Goal: Task Accomplishment & Management: Manage account settings

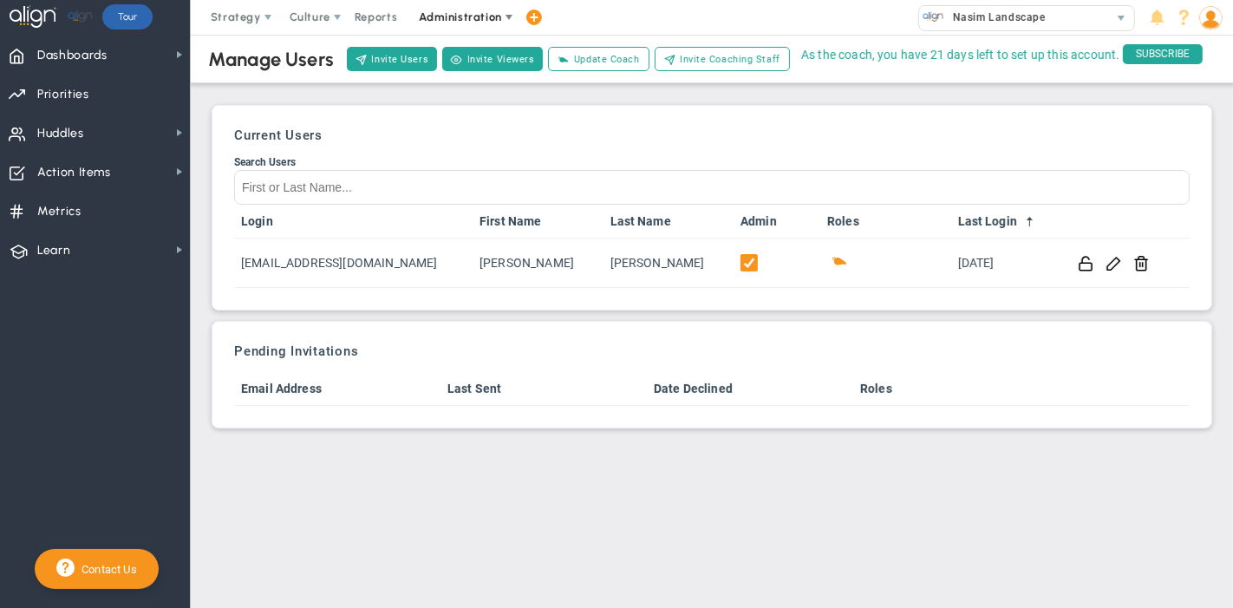
click at [448, 19] on span "Administration" at bounding box center [460, 16] width 82 height 13
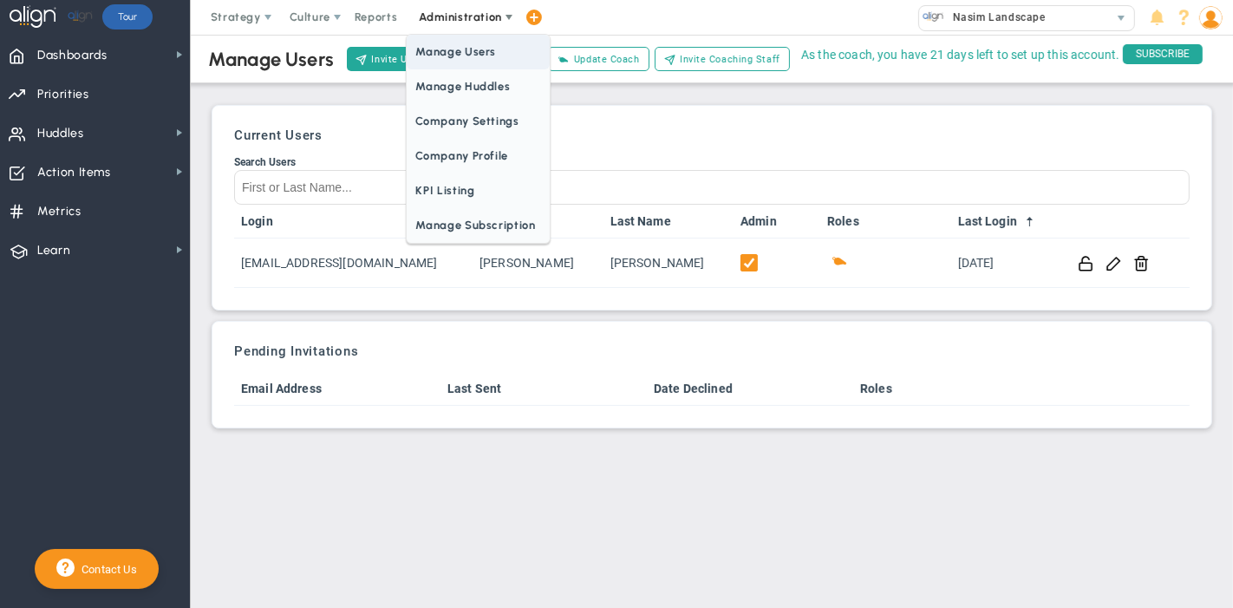
click at [496, 52] on span "Manage Users" at bounding box center [478, 52] width 142 height 35
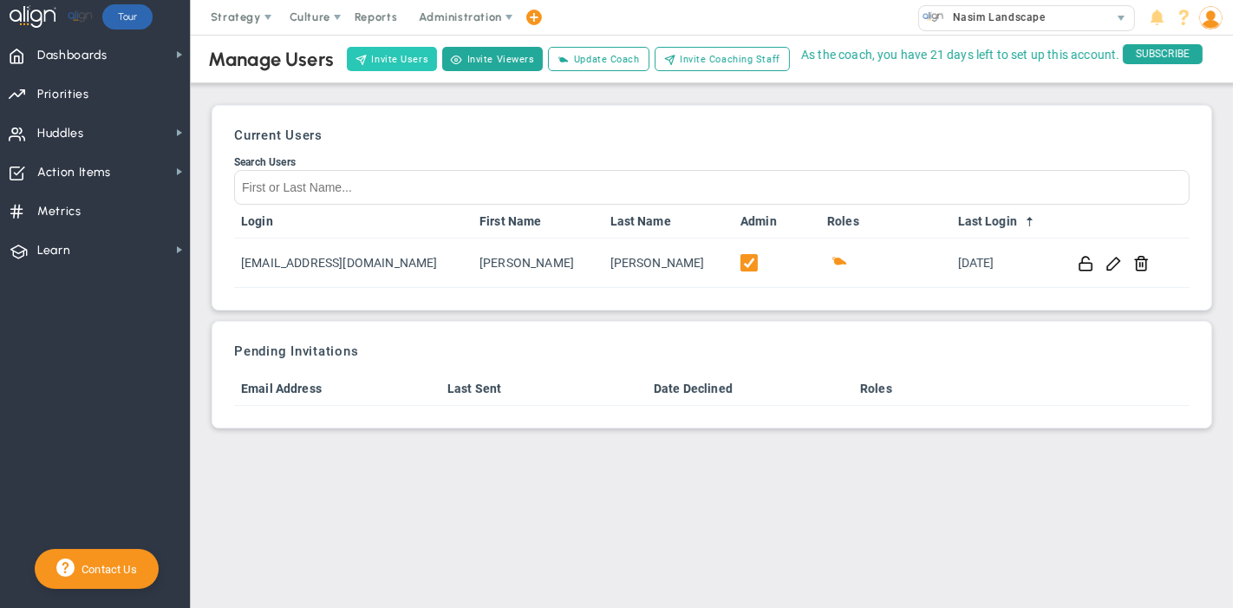
click at [397, 62] on button "Invite Users" at bounding box center [392, 59] width 90 height 24
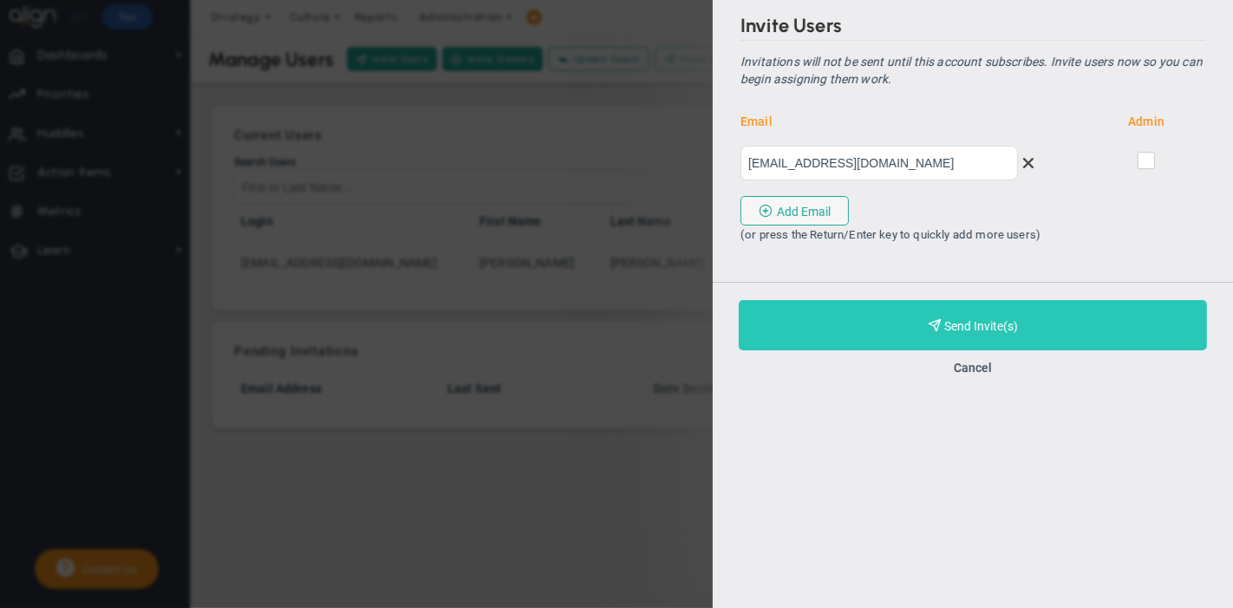
type input "jdurgan@gbcoaches.com"
click at [994, 322] on span "Purchase and Send Invite(s)" at bounding box center [981, 326] width 74 height 14
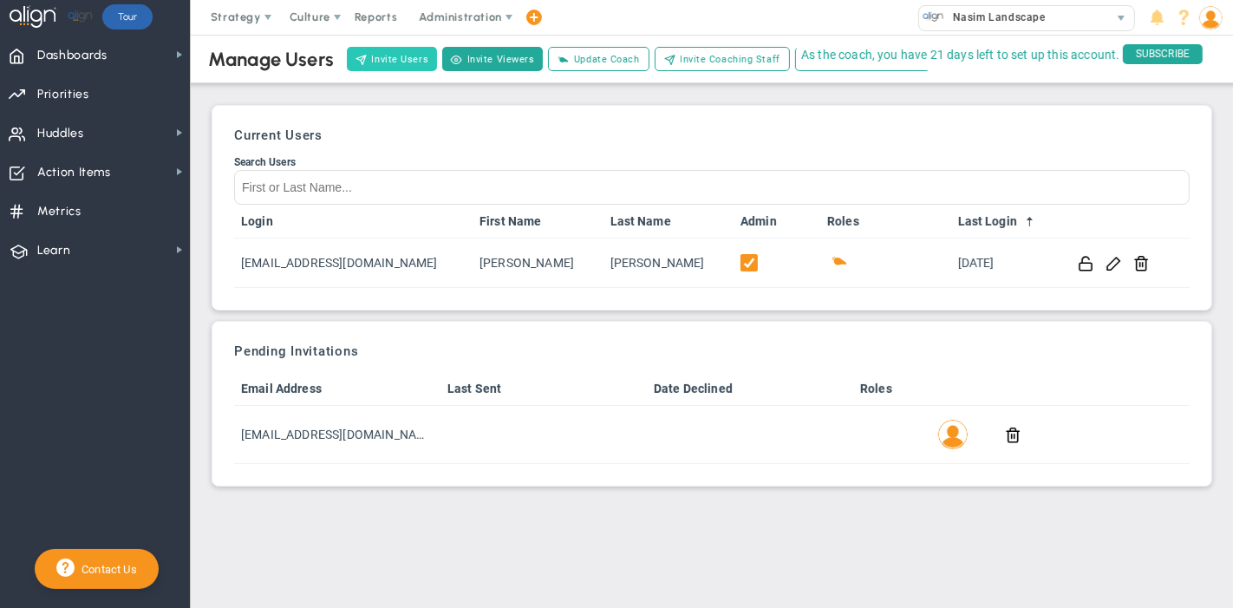
click at [390, 59] on button "Invite Users" at bounding box center [392, 59] width 90 height 24
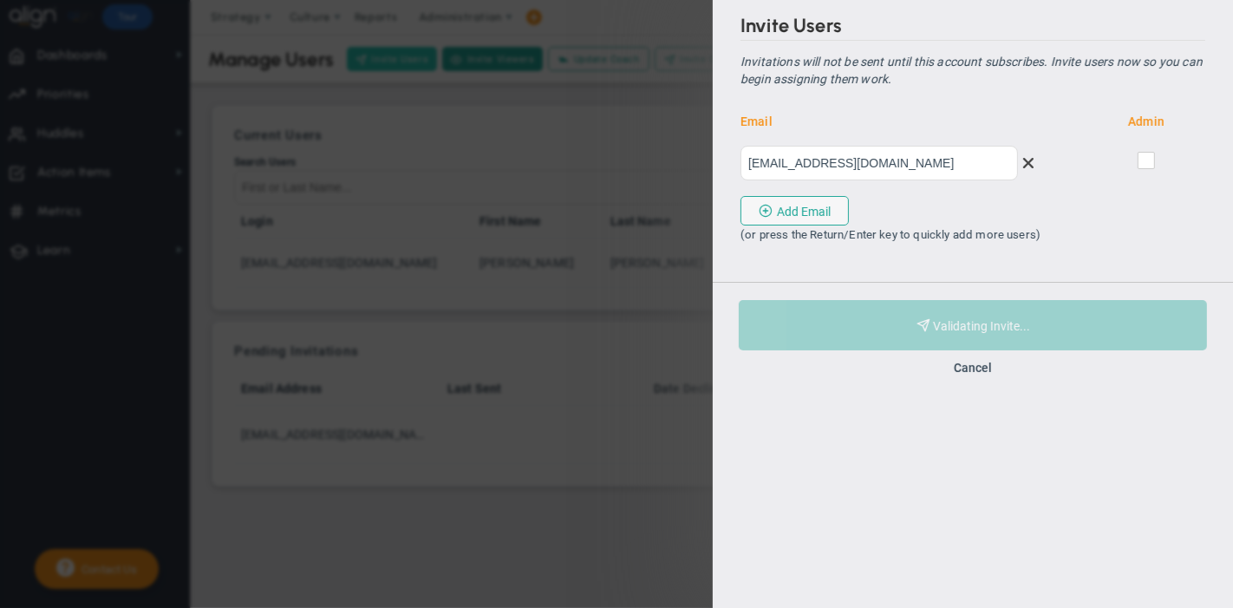
type input "sknight@gbcoaches.com"
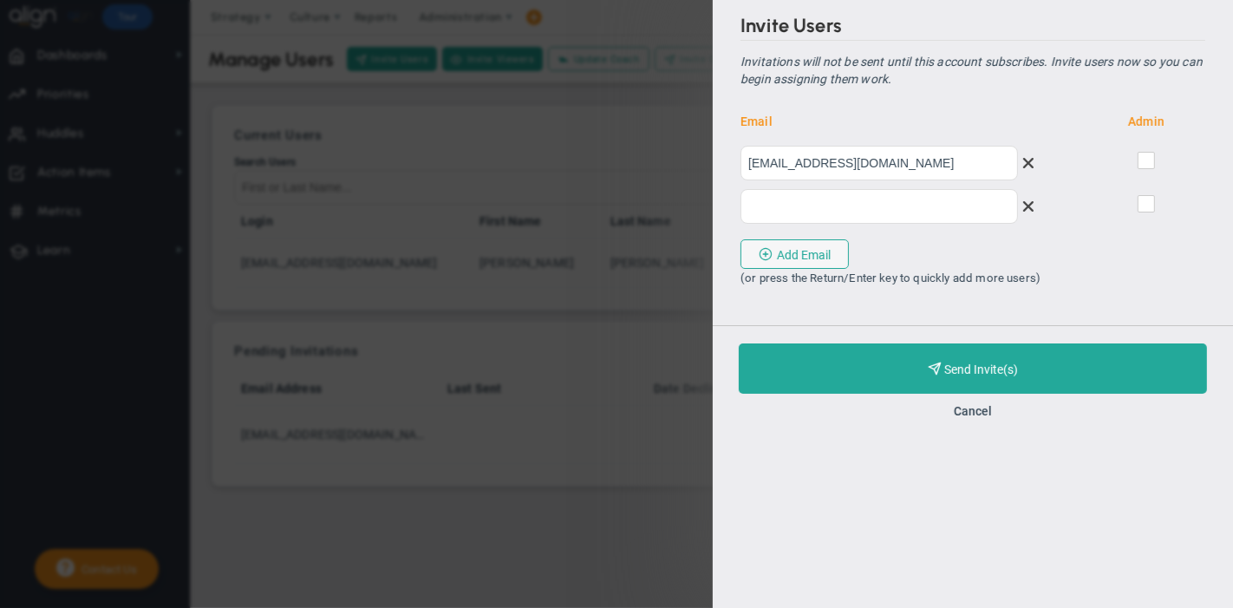
drag, startPoint x: 1031, startPoint y: 208, endPoint x: 1024, endPoint y: 254, distance: 46.5
click at [1030, 208] on span at bounding box center [1026, 207] width 16 height 16
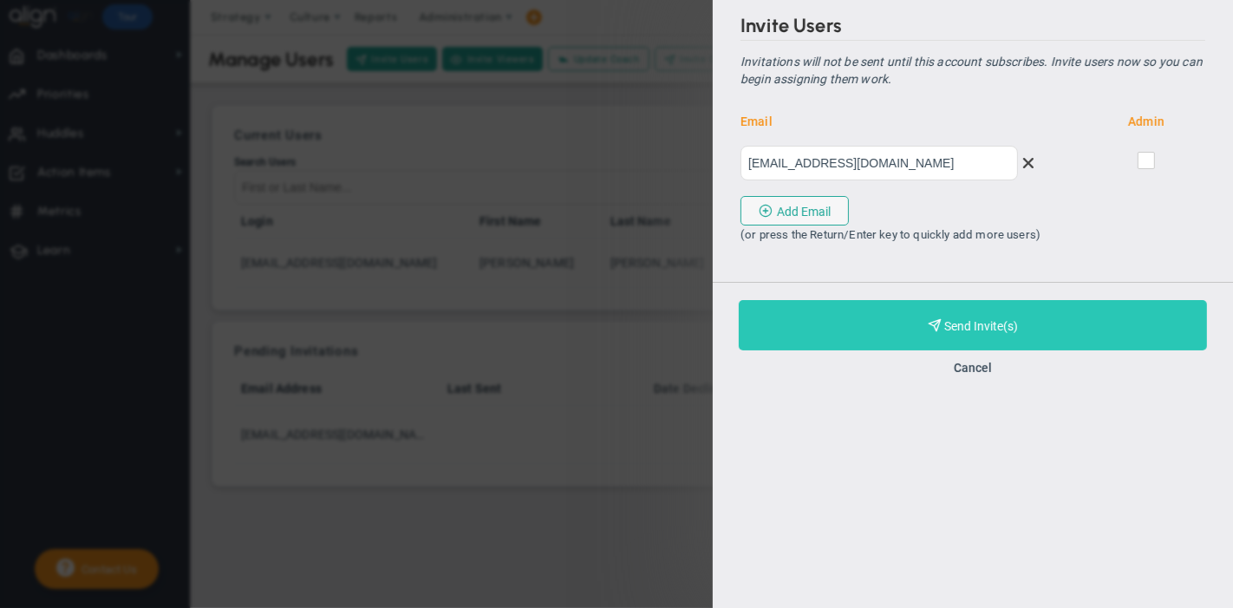
click at [1006, 319] on span "Purchase and Send Invite(s)" at bounding box center [981, 326] width 74 height 14
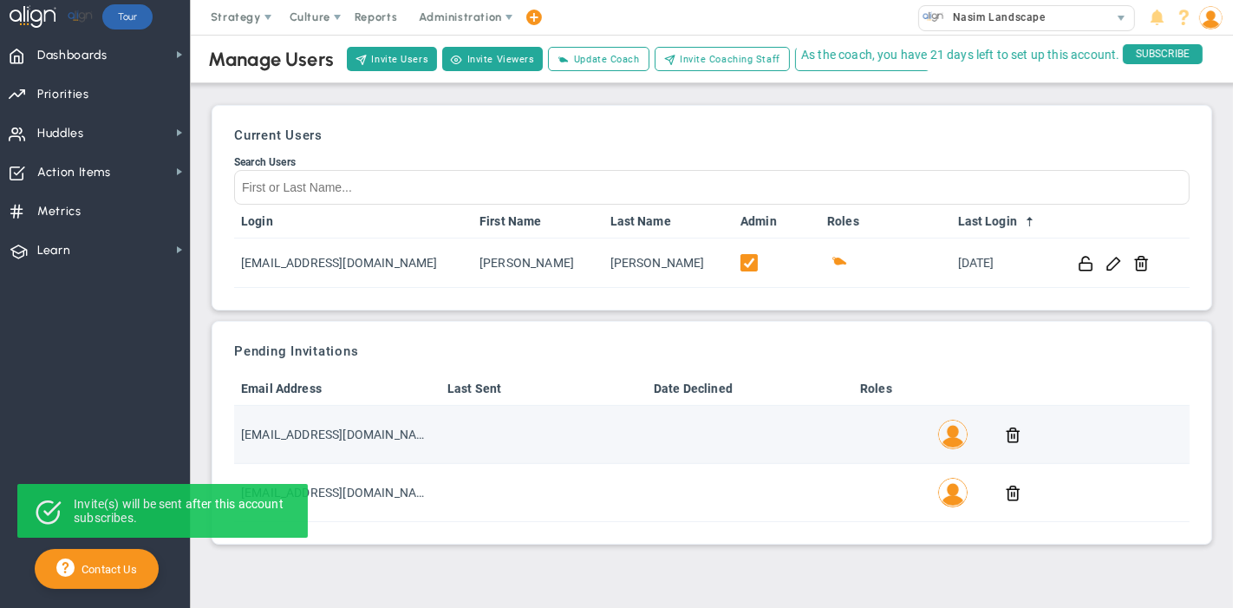
click at [951, 435] on img at bounding box center [952, 434] width 29 height 29
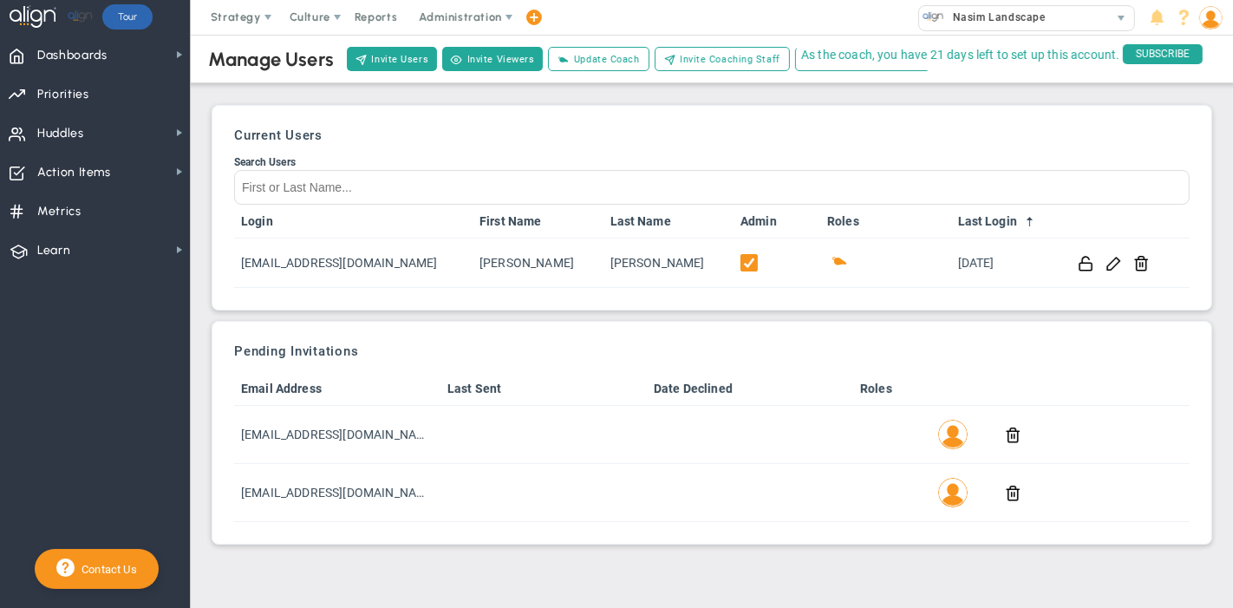
click at [1203, 17] on img at bounding box center [1210, 17] width 23 height 23
click at [921, 140] on h3 "Current Users" at bounding box center [711, 135] width 955 height 16
click at [464, 8] on span "Administration" at bounding box center [461, 17] width 111 height 35
click at [1059, 10] on div "Nasim Landscape" at bounding box center [1014, 17] width 190 height 23
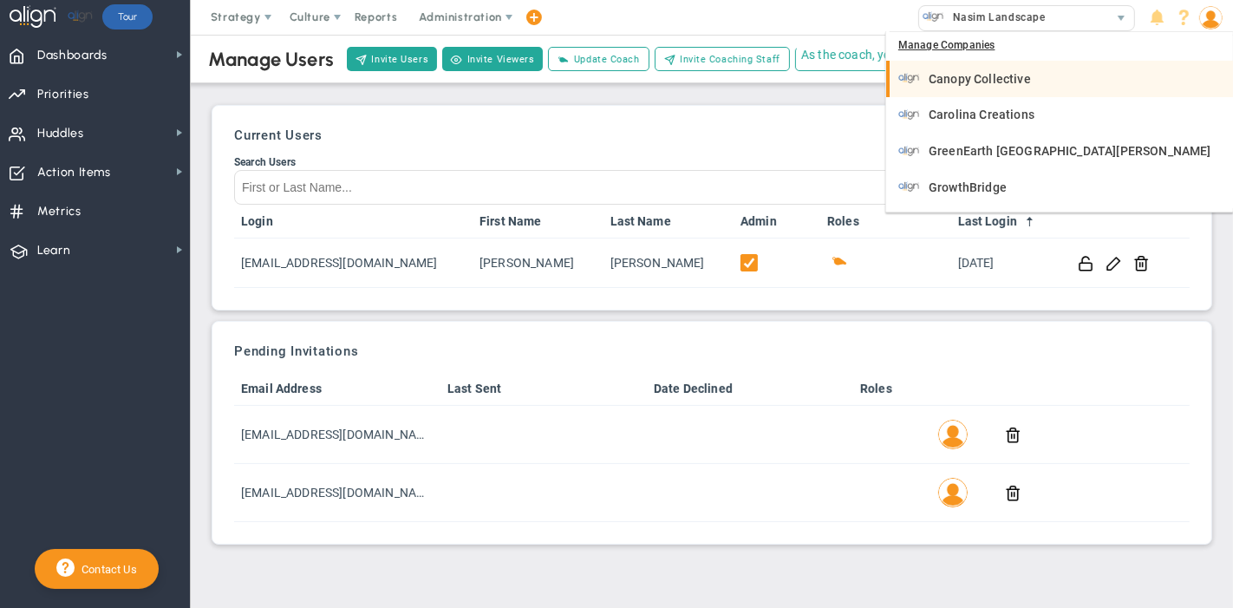
click at [998, 79] on span "Canopy Collective" at bounding box center [979, 79] width 102 height 12
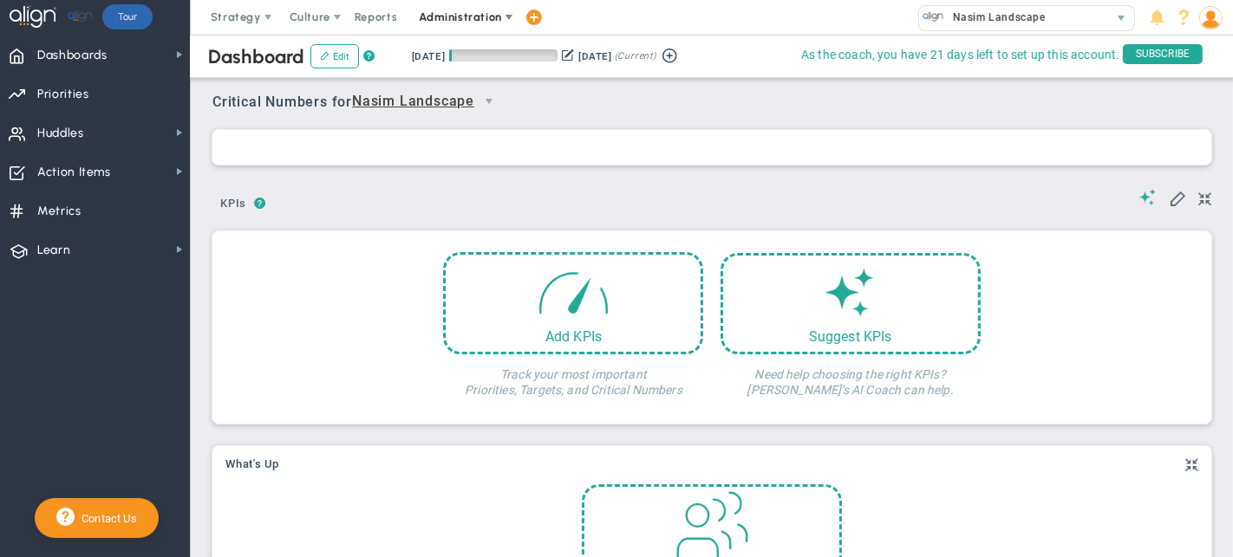
click at [472, 10] on span "Administration" at bounding box center [461, 17] width 111 height 35
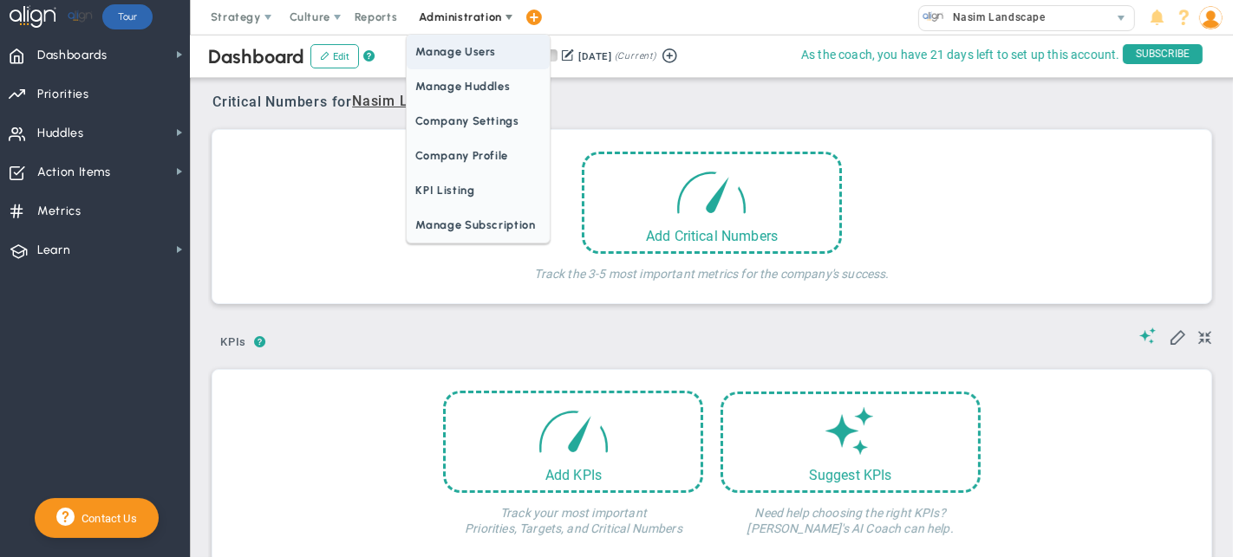
click at [469, 41] on span "Manage Users" at bounding box center [478, 52] width 142 height 35
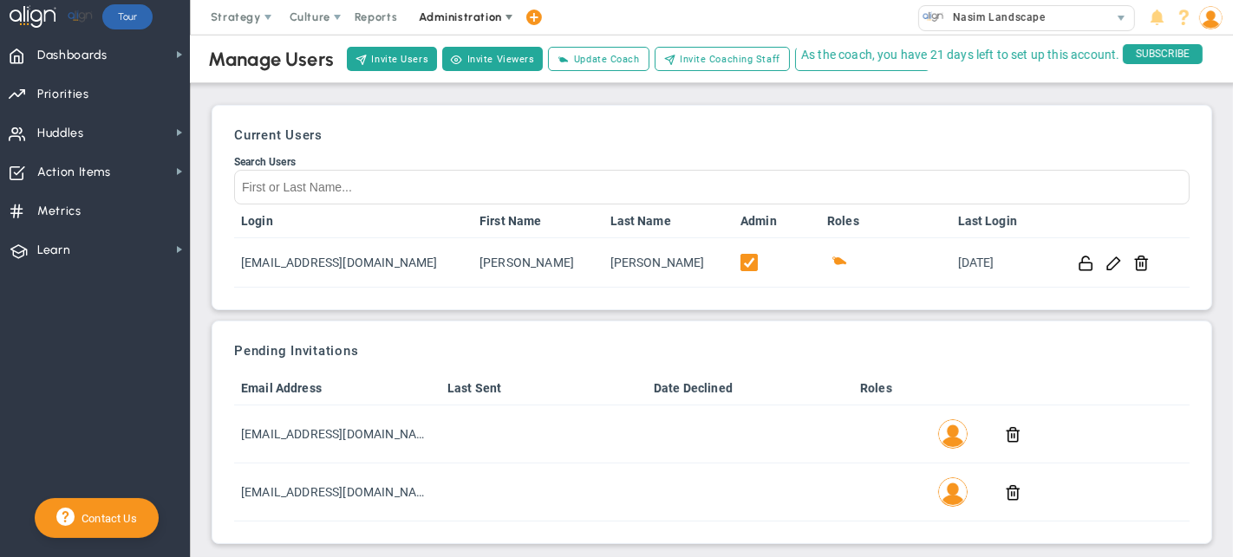
click at [457, 9] on span "Administration" at bounding box center [461, 17] width 111 height 35
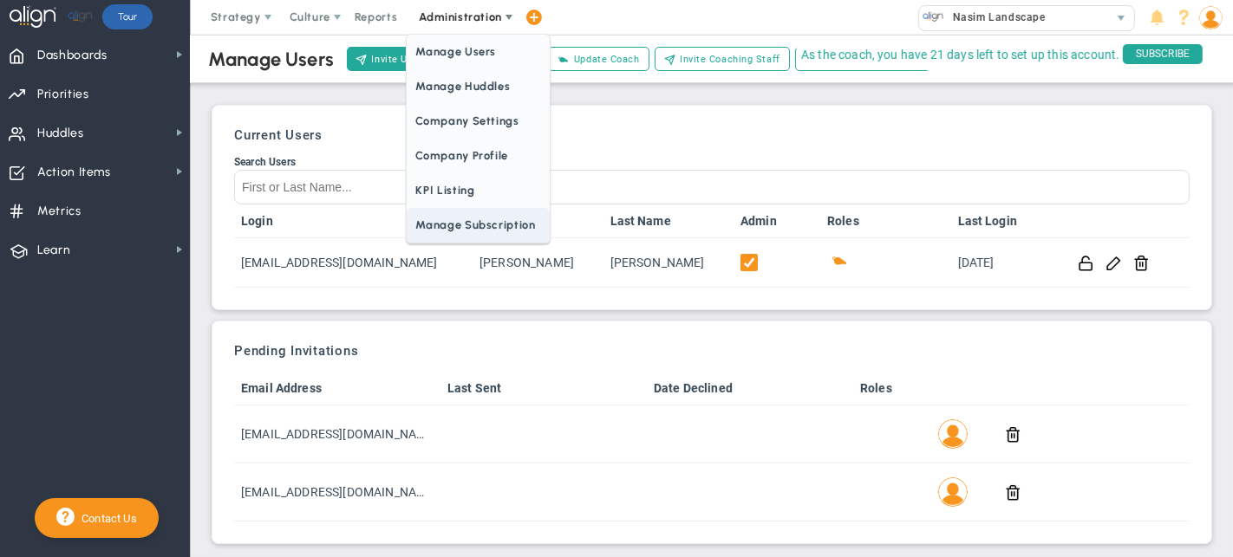
click at [463, 212] on span "Manage Subscription" at bounding box center [478, 225] width 142 height 35
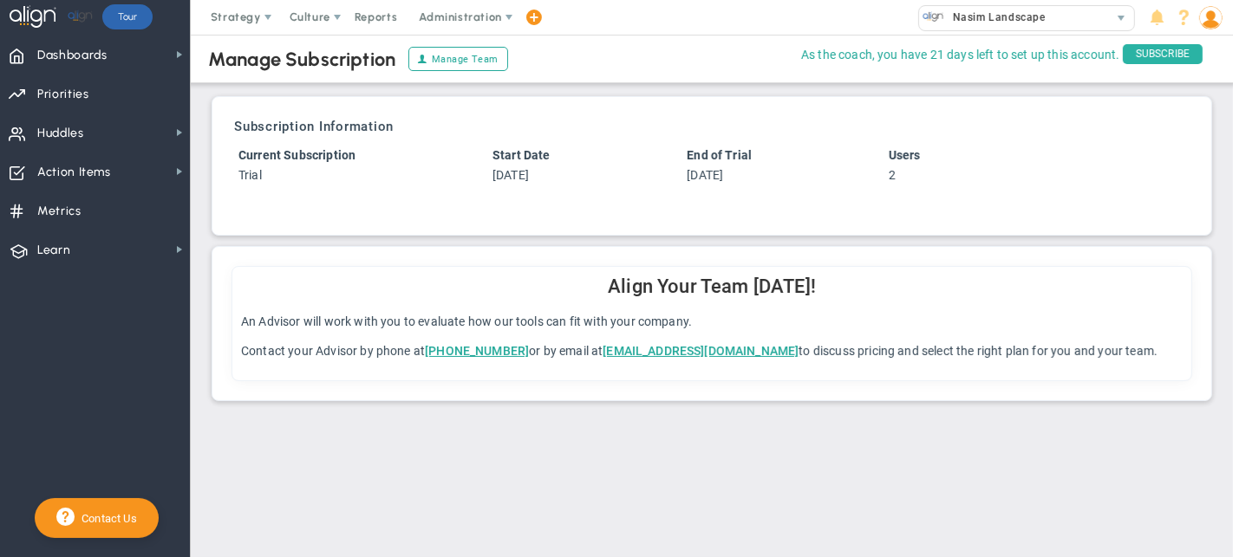
click at [1150, 55] on span "SUBSCRIBE" at bounding box center [1163, 54] width 80 height 20
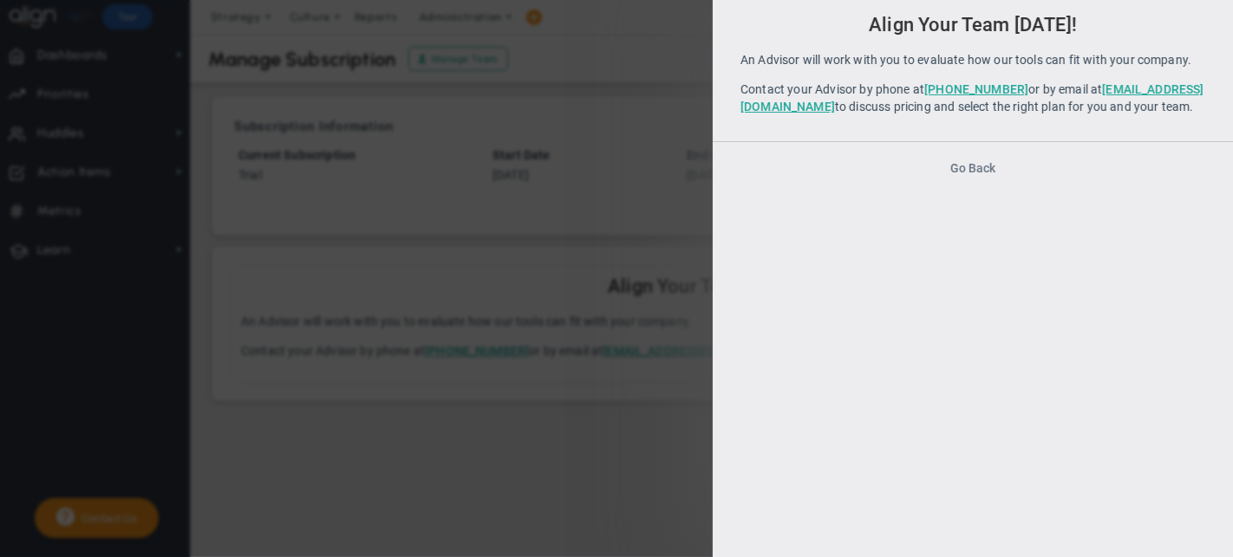
click at [972, 175] on button "Go Back" at bounding box center [972, 168] width 45 height 14
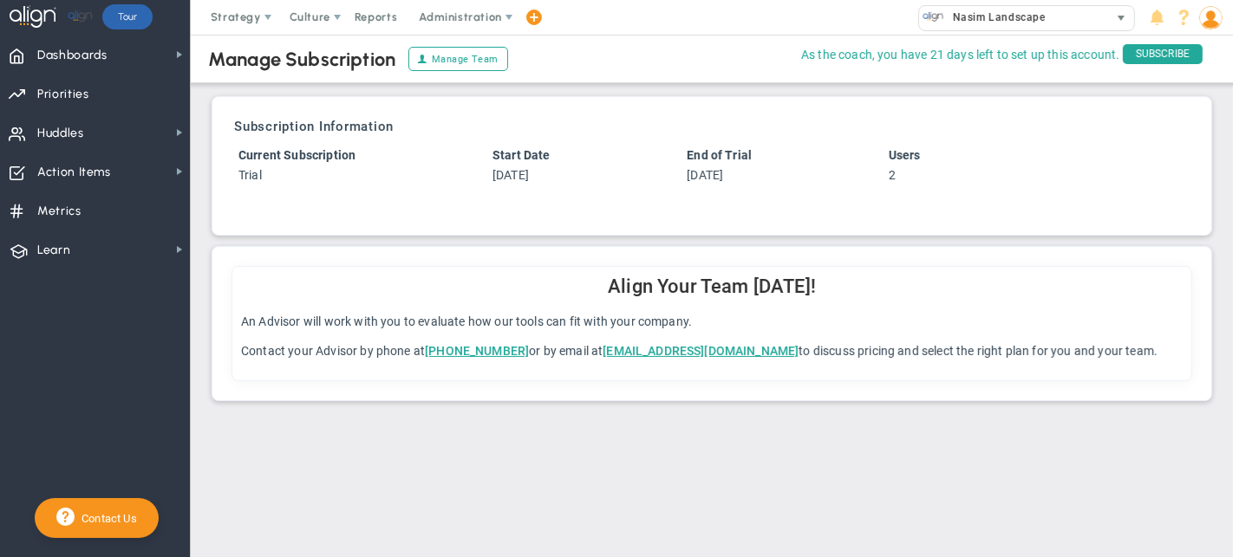
click at [971, 21] on span "Nasim Landscape" at bounding box center [994, 17] width 101 height 23
click at [1000, 23] on span "Nasim Landscape" at bounding box center [994, 17] width 101 height 23
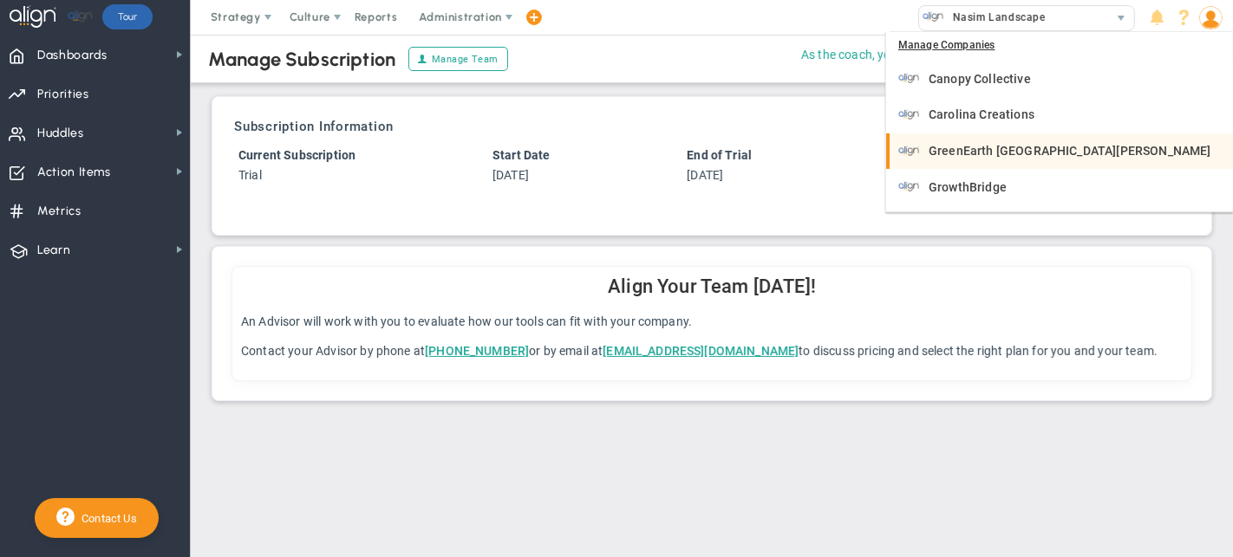
scroll to position [69, 0]
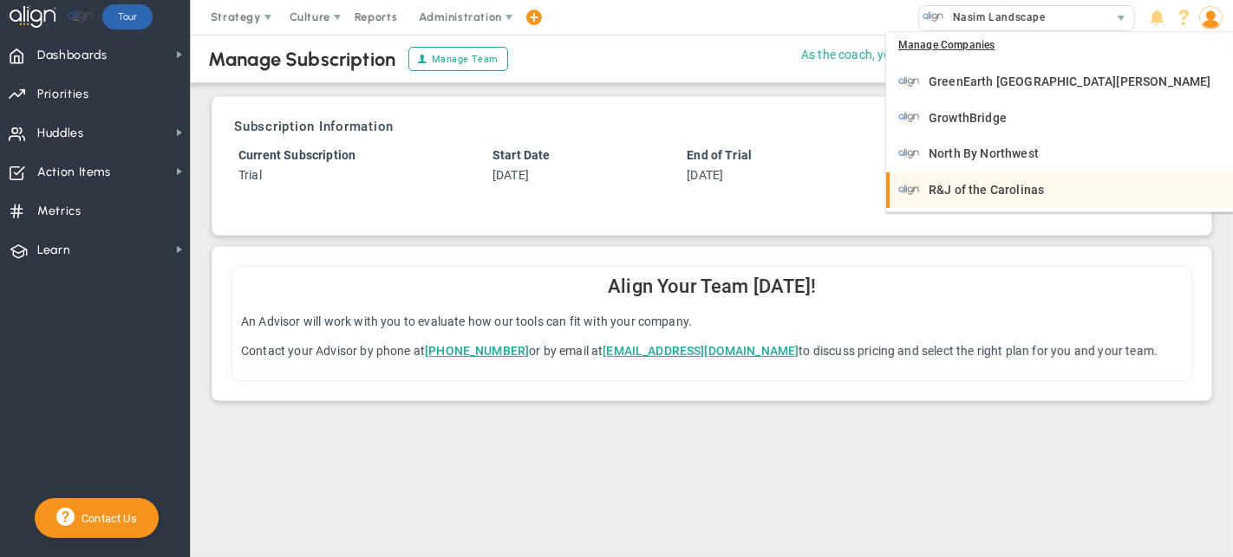
click at [996, 193] on span "R&J of the Carolinas" at bounding box center [985, 190] width 115 height 12
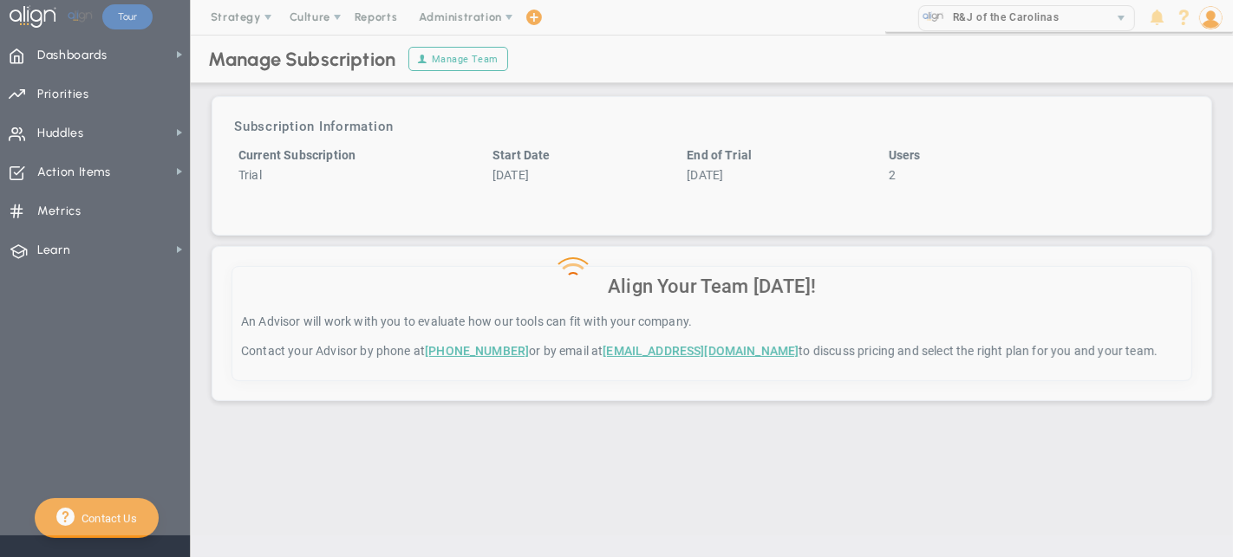
scroll to position [0, 0]
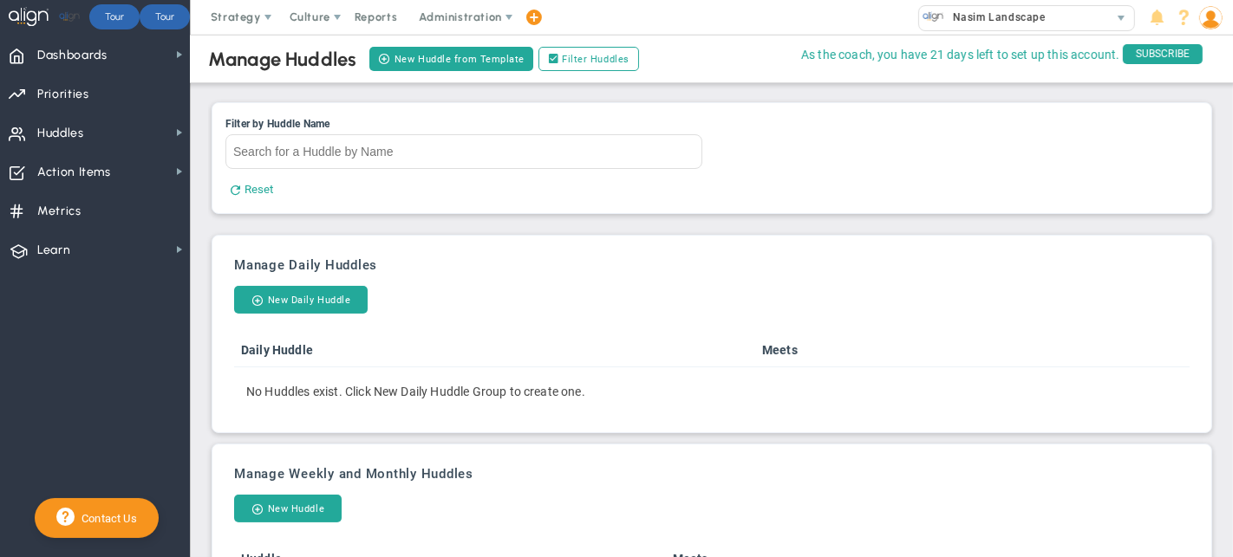
click at [38, 16] on div at bounding box center [30, 17] width 42 height 35
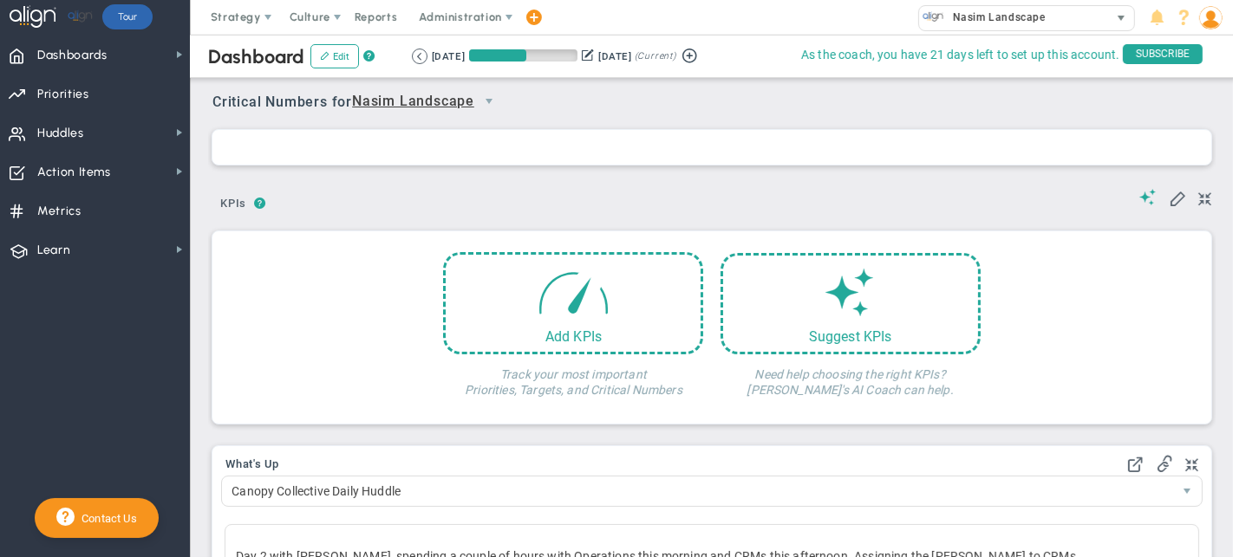
click at [1036, 13] on span "Nasim Landscape" at bounding box center [994, 17] width 101 height 23
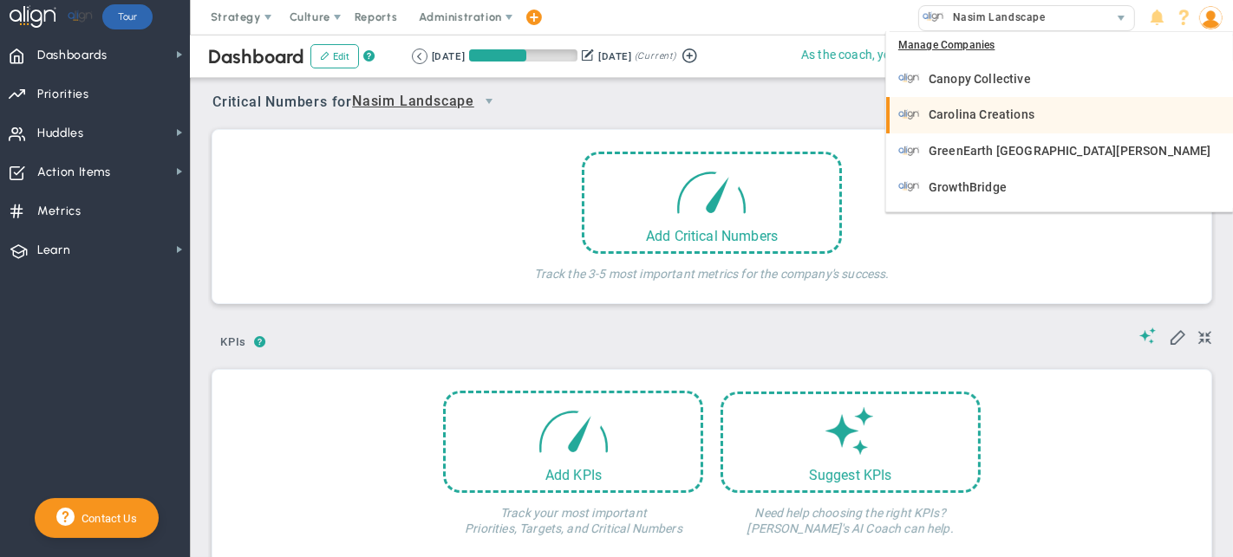
scroll to position [69, 0]
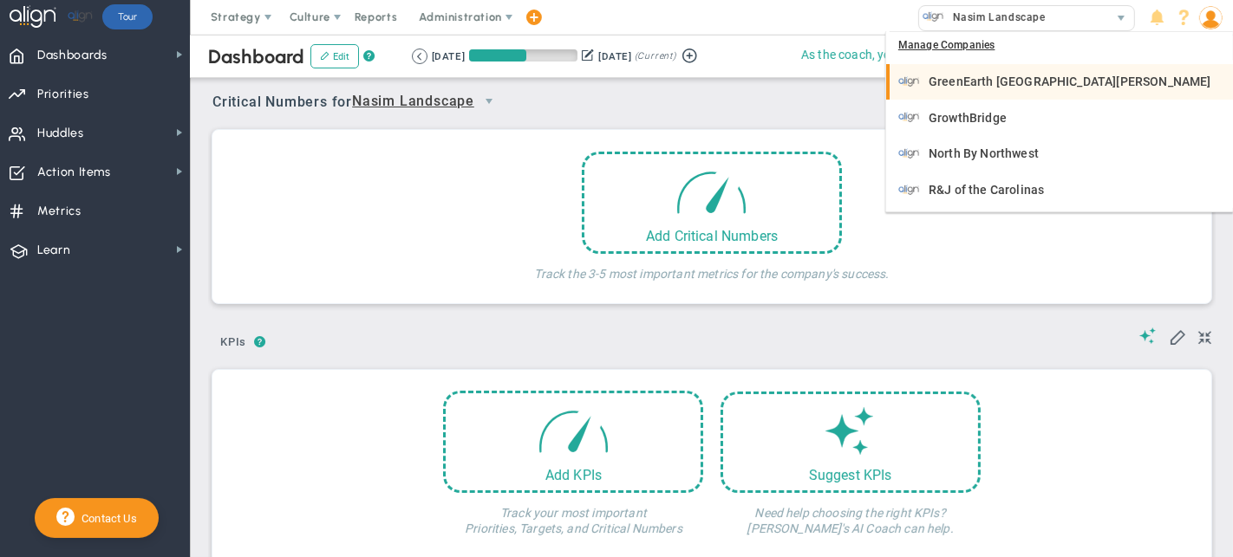
click at [1007, 83] on span "GreenEarth [GEOGRAPHIC_DATA][PERSON_NAME]" at bounding box center [1069, 81] width 283 height 12
